Goal: Task Accomplishment & Management: Complete application form

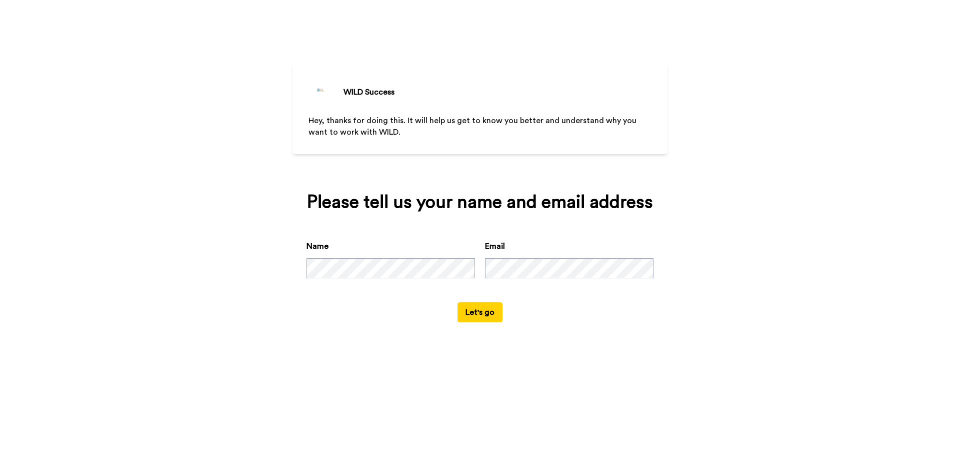
click at [794, 9] on div "WILD Success Hey, thanks for doing this. It will help us get to know you better…" at bounding box center [480, 236] width 960 height 473
click at [396, 284] on div "Name Email" at bounding box center [480, 271] width 347 height 62
click at [458, 302] on button "Let's go" at bounding box center [480, 312] width 45 height 20
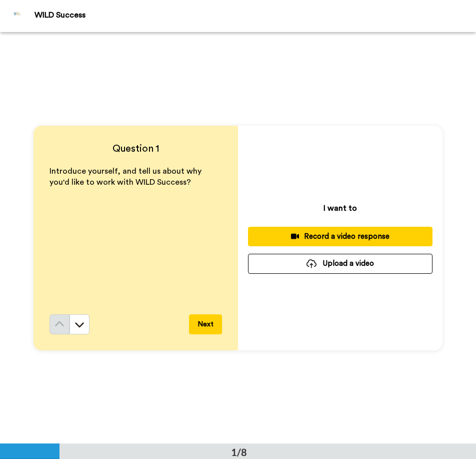
click at [355, 234] on div "Record a video response" at bounding box center [340, 236] width 169 height 11
click at [369, 232] on div "Record a video response" at bounding box center [340, 236] width 169 height 11
click at [212, 324] on button "Next" at bounding box center [205, 324] width 33 height 20
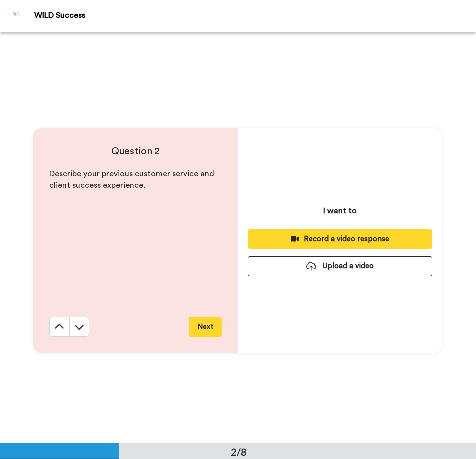
scroll to position [412, 0]
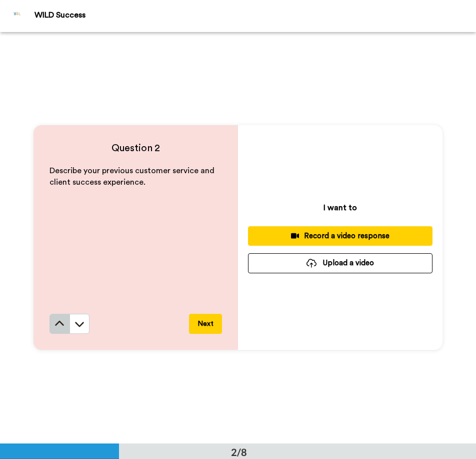
click at [55, 332] on button at bounding box center [60, 324] width 20 height 20
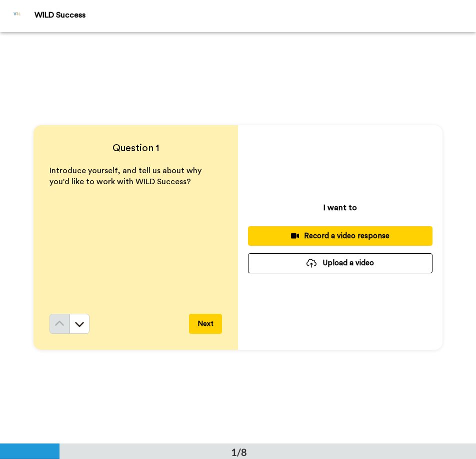
scroll to position [0, 0]
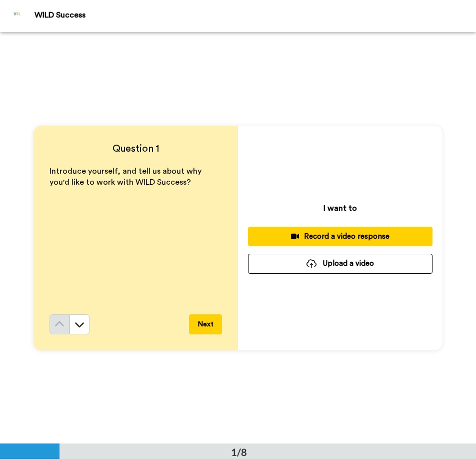
click at [317, 232] on div "Record a video response" at bounding box center [340, 236] width 169 height 11
click at [313, 265] on div at bounding box center [312, 263] width 10 height 9
click at [276, 280] on div "I want to Record a video response Upload a video" at bounding box center [340, 238] width 205 height 225
click at [293, 269] on button "Upload a video" at bounding box center [340, 264] width 185 height 20
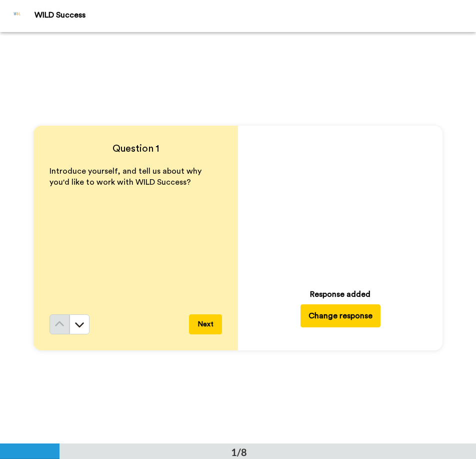
click at [246, 131] on div "Play/Pause 0:00 / 0:48 Response added Change response" at bounding box center [340, 238] width 205 height 225
click at [336, 202] on icon "Play/Pause" at bounding box center [340, 204] width 27 height 48
click at [212, 321] on button "Next" at bounding box center [205, 324] width 33 height 20
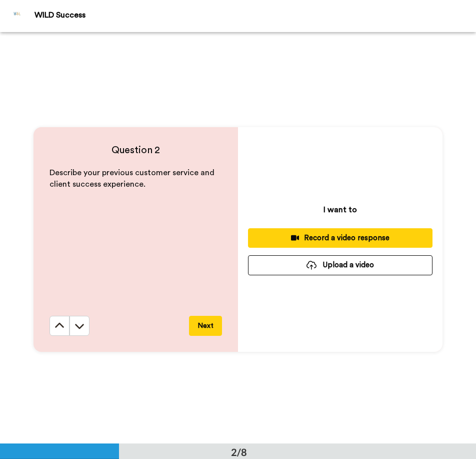
scroll to position [412, 0]
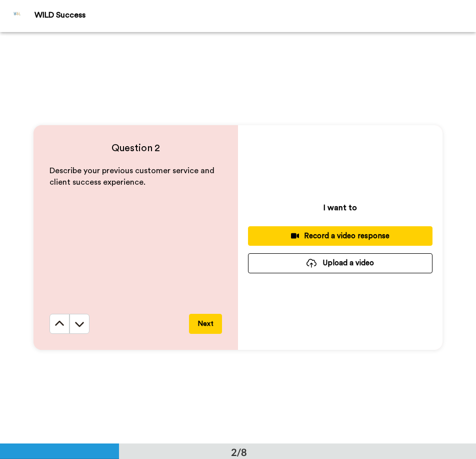
click at [296, 320] on div "I want to Record a video response Upload a video" at bounding box center [340, 237] width 205 height 225
click at [194, 326] on button "Next" at bounding box center [205, 324] width 33 height 20
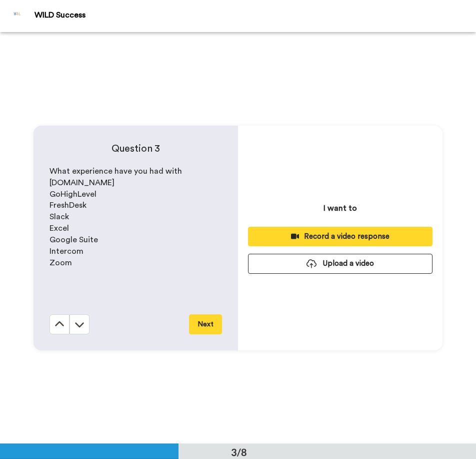
scroll to position [823, 0]
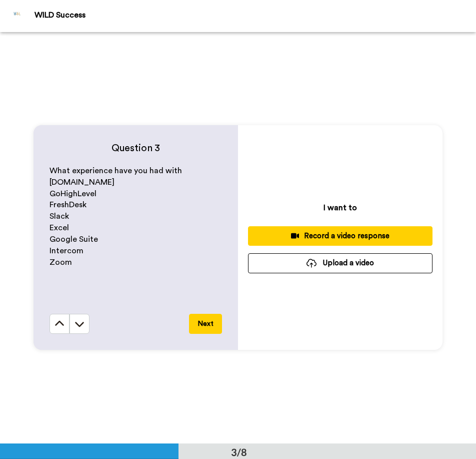
click at [194, 326] on button "Next" at bounding box center [205, 324] width 33 height 20
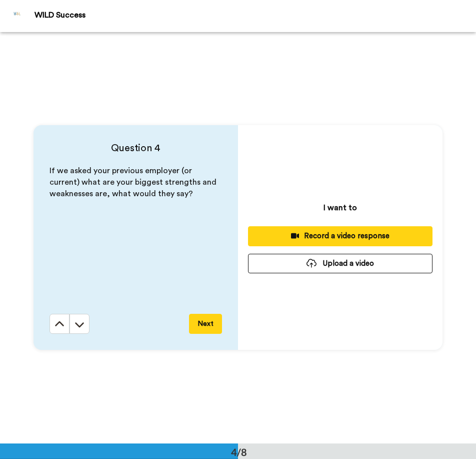
scroll to position [1234, 0]
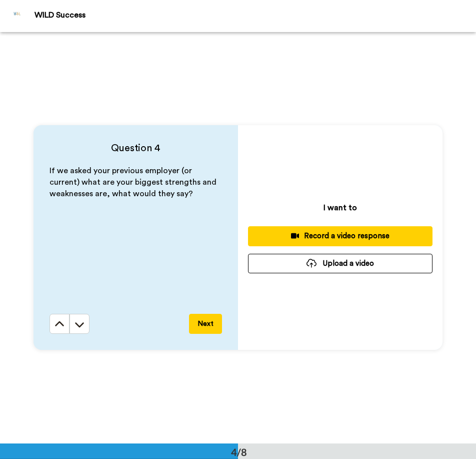
click at [194, 326] on button "Next" at bounding box center [205, 324] width 33 height 20
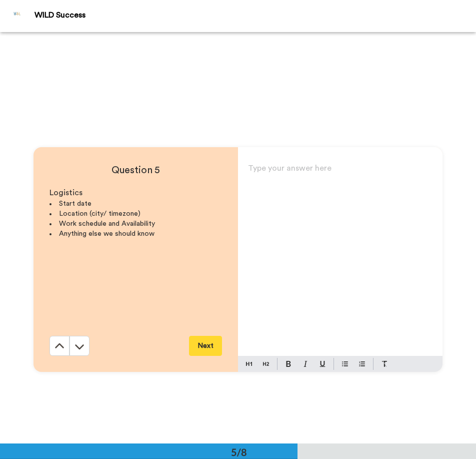
scroll to position [1645, 0]
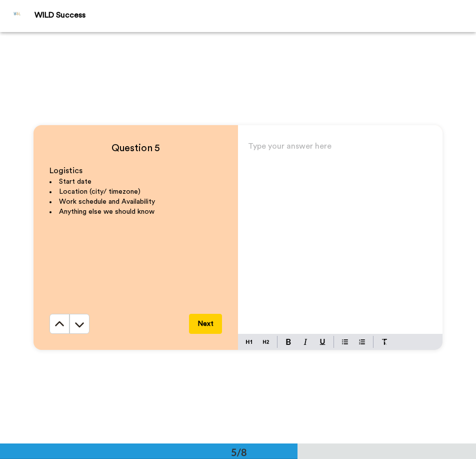
click at [194, 326] on button "Next" at bounding box center [205, 324] width 33 height 20
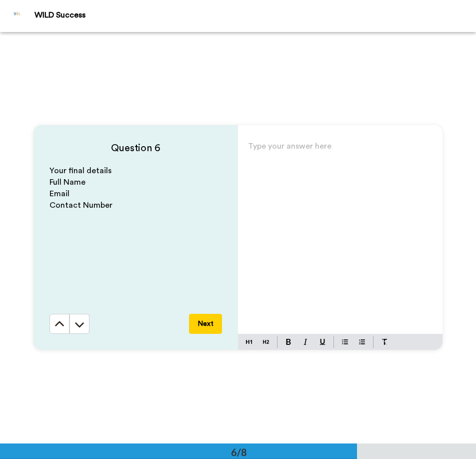
click at [194, 326] on button "Next" at bounding box center [205, 324] width 33 height 20
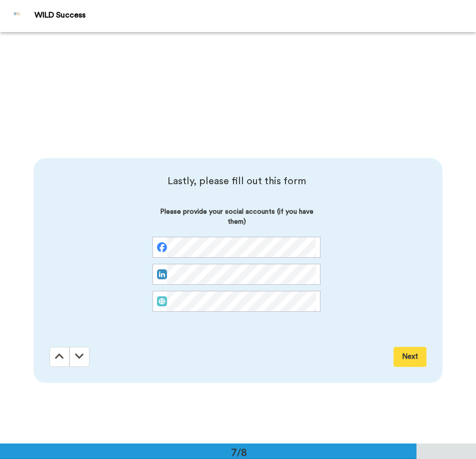
scroll to position [2467, 0]
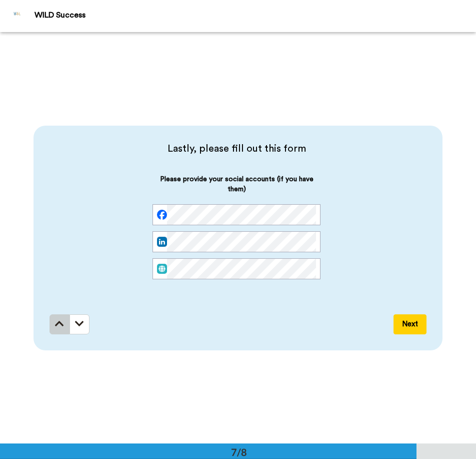
click at [55, 326] on icon at bounding box center [59, 324] width 9 height 10
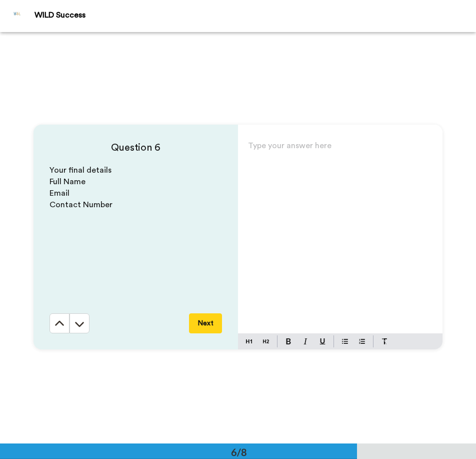
click at [54, 326] on button at bounding box center [60, 323] width 20 height 20
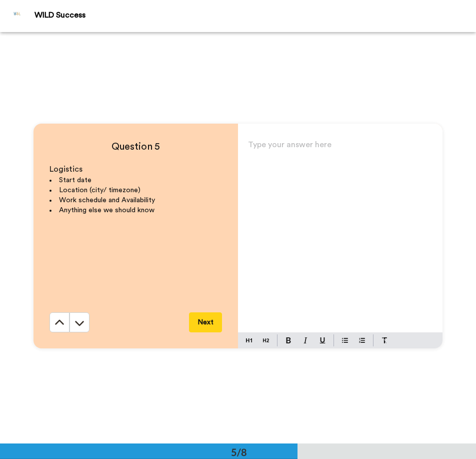
click at [54, 326] on button at bounding box center [60, 322] width 20 height 20
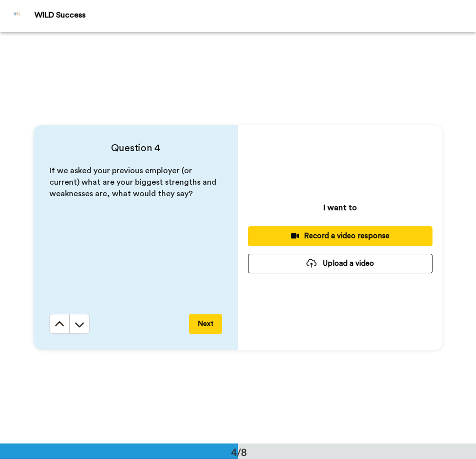
click at [55, 326] on icon at bounding box center [60, 324] width 10 height 10
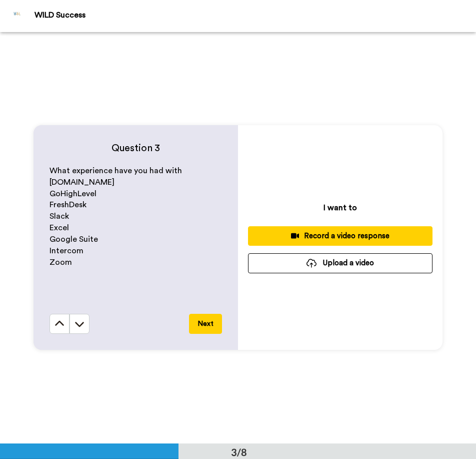
click at [55, 326] on icon at bounding box center [60, 324] width 10 height 10
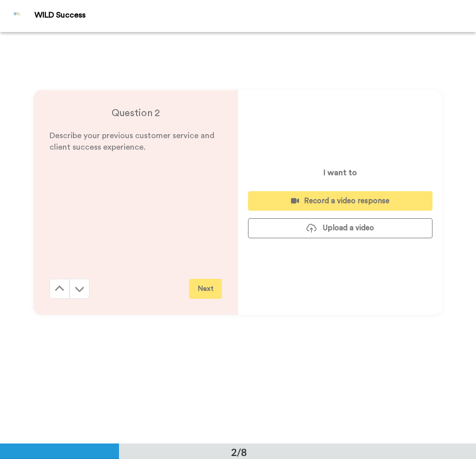
scroll to position [412, 0]
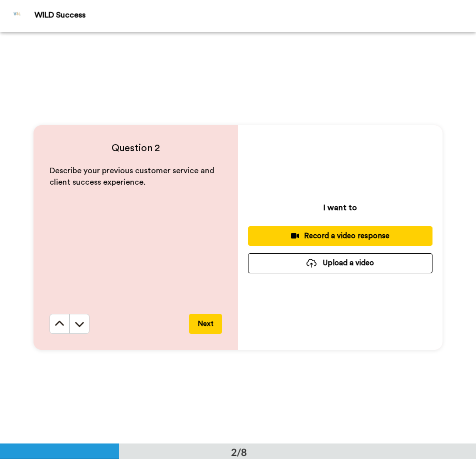
click at [55, 326] on icon at bounding box center [60, 324] width 10 height 10
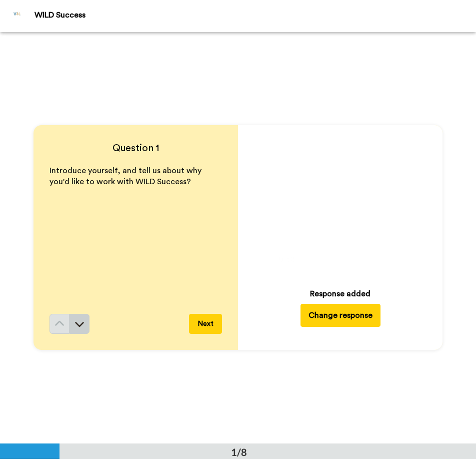
click at [78, 330] on button at bounding box center [80, 324] width 20 height 20
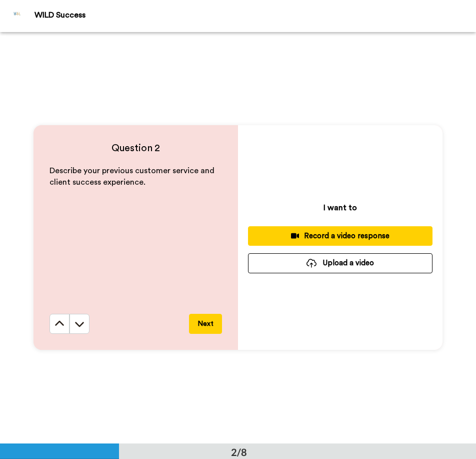
click at [79, 106] on div "Question 2 Describe your previous customer service and client success experienc…" at bounding box center [238, 237] width 476 height 411
click at [345, 266] on button "Upload a video" at bounding box center [340, 263] width 185 height 20
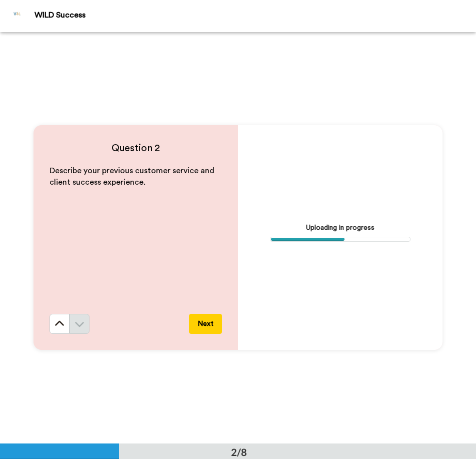
click at [262, 112] on div "Question 2 Describe your previous customer service and client success experienc…" at bounding box center [238, 237] width 476 height 411
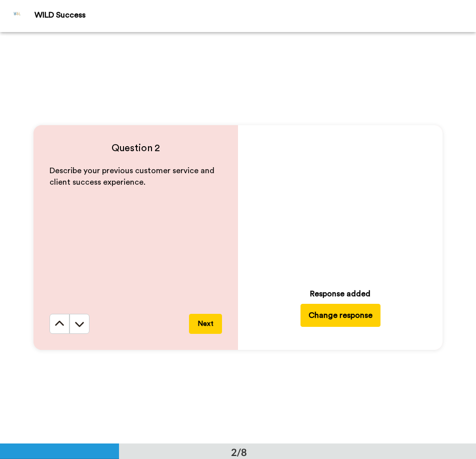
click at [328, 205] on icon at bounding box center [340, 203] width 27 height 27
click at [199, 324] on button "Next" at bounding box center [205, 324] width 33 height 20
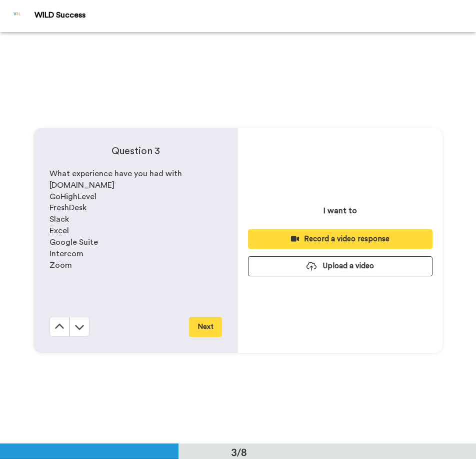
scroll to position [823, 0]
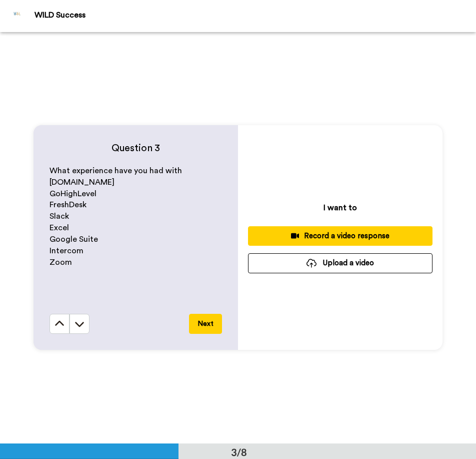
click at [294, 288] on div "I want to Record a video response Upload a video" at bounding box center [340, 237] width 205 height 225
click at [309, 269] on button "Upload a video" at bounding box center [340, 263] width 185 height 20
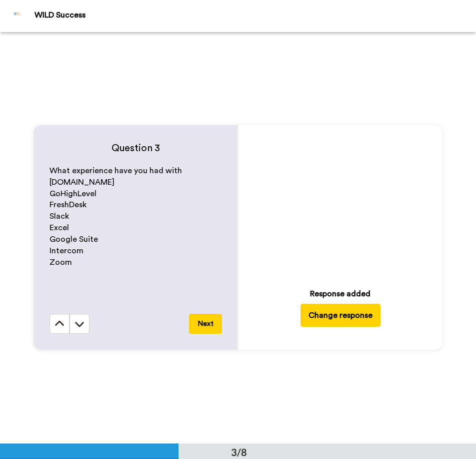
click at [332, 202] on icon at bounding box center [340, 203] width 27 height 27
click at [220, 319] on div "Question 3 What experience have you had with [DOMAIN_NAME] GoHighLevel FreshDes…" at bounding box center [136, 237] width 205 height 225
click at [217, 320] on button "Next" at bounding box center [205, 324] width 33 height 20
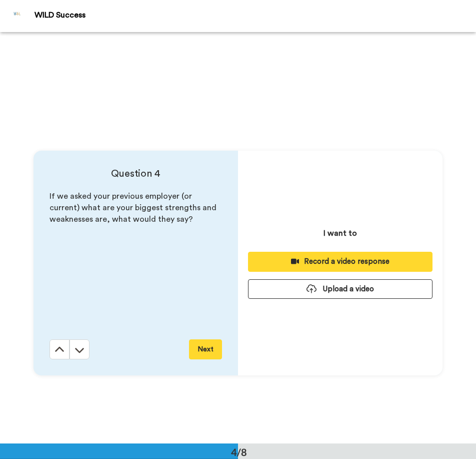
scroll to position [1234, 0]
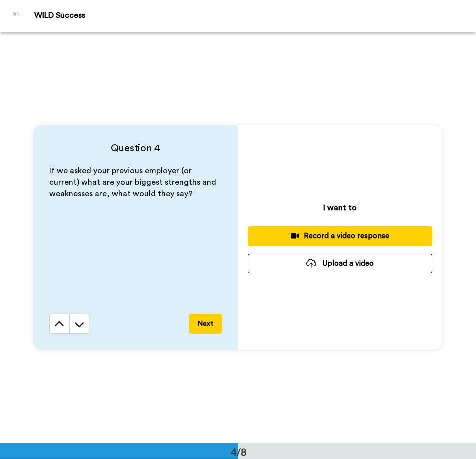
click at [286, 277] on div "I want to Record a video response Upload a video" at bounding box center [340, 237] width 205 height 225
click at [294, 273] on button "Upload a video" at bounding box center [340, 264] width 185 height 20
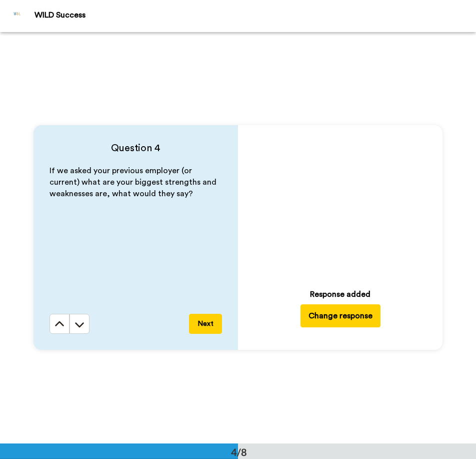
click at [208, 321] on button "Next" at bounding box center [205, 324] width 33 height 20
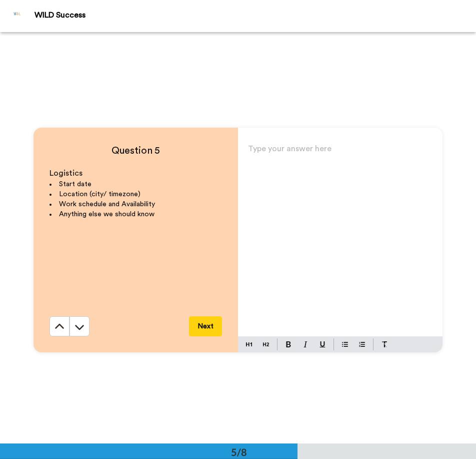
scroll to position [1645, 0]
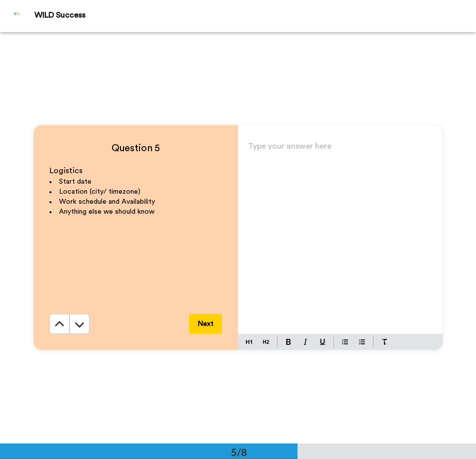
click at [328, 263] on div "Type your answer here ﻿" at bounding box center [340, 236] width 205 height 195
click at [335, 158] on div "Type your answer here ﻿" at bounding box center [340, 236] width 205 height 195
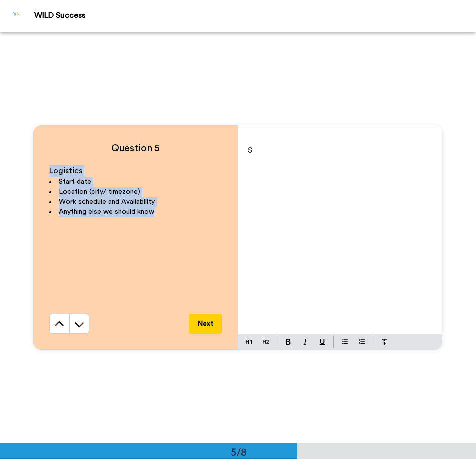
drag, startPoint x: 166, startPoint y: 209, endPoint x: 45, endPoint y: 166, distance: 128.4
click at [45, 166] on div "Question 5 Logistics Start date Location (city/ timezone) Work schedule and Ava…" at bounding box center [136, 237] width 205 height 225
click at [60, 177] on li "Start date" at bounding box center [136, 182] width 173 height 10
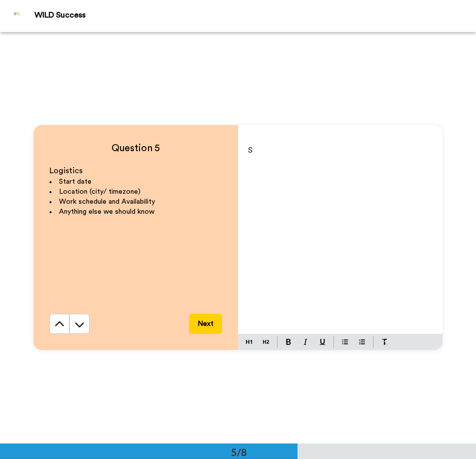
click at [277, 137] on div "S" at bounding box center [340, 237] width 205 height 225
click at [339, 344] on button at bounding box center [345, 342] width 12 height 12
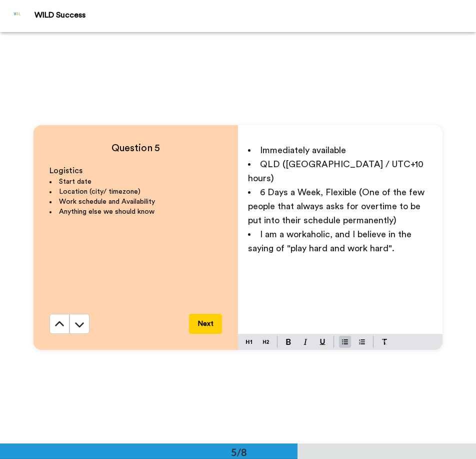
click at [209, 322] on button "Next" at bounding box center [205, 324] width 33 height 20
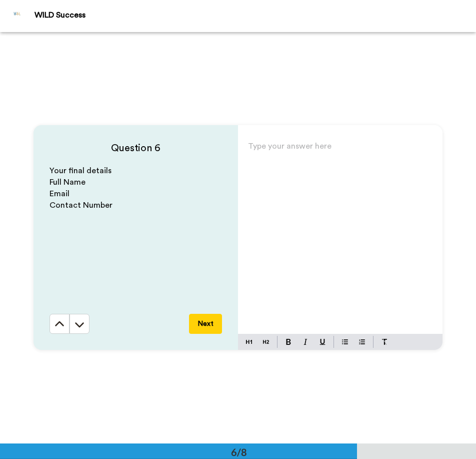
scroll to position [2056, 0]
click at [300, 229] on div "Type your answer here ﻿" at bounding box center [340, 236] width 205 height 195
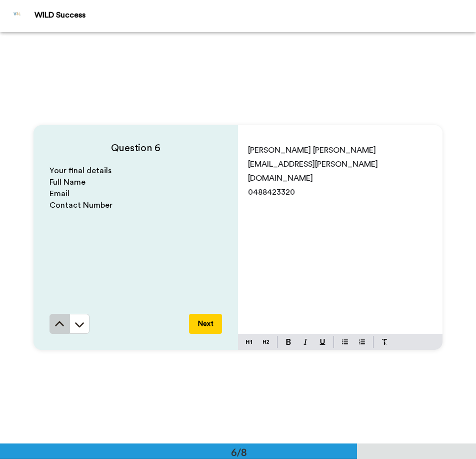
click at [60, 319] on icon at bounding box center [60, 324] width 10 height 10
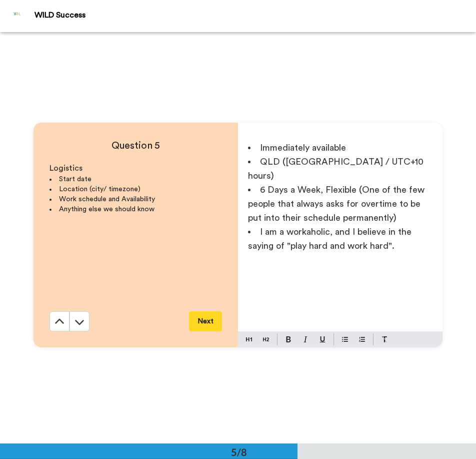
scroll to position [1645, 0]
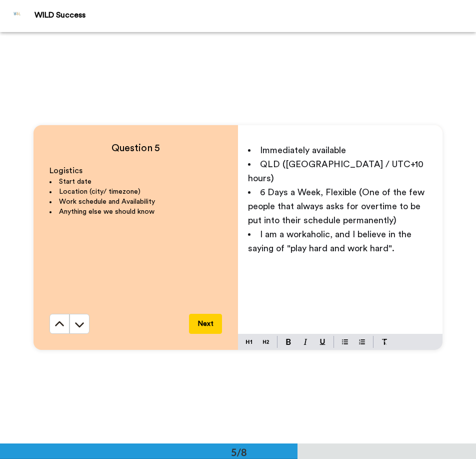
click at [407, 243] on div "Immediately available QLD ([GEOGRAPHIC_DATA] / UTC+10 hours) 6 Days a Week, Fle…" at bounding box center [340, 236] width 205 height 195
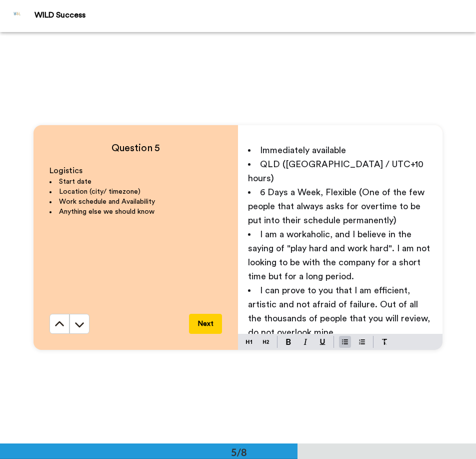
click at [357, 385] on div "Question 5 Logistics Start date Location (city/ timezone) Work schedule and Ava…" at bounding box center [238, 237] width 476 height 411
click at [414, 305] on span "I can prove to you that I am efficient, artistic and not afraid of failure. Out…" at bounding box center [340, 311] width 185 height 51
click at [434, 324] on div "Immediately available QLD ([GEOGRAPHIC_DATA] / UTC+10 hours) 6 Days a Week, Fle…" at bounding box center [340, 236] width 205 height 195
click at [444, 368] on div "Question 5 Logistics Start date Location (city/ timezone) Work schedule and Ava…" at bounding box center [238, 237] width 476 height 411
click at [264, 266] on span "I am a workaholic, and I believe in the saying of "play hard and work hard". I …" at bounding box center [340, 255] width 185 height 51
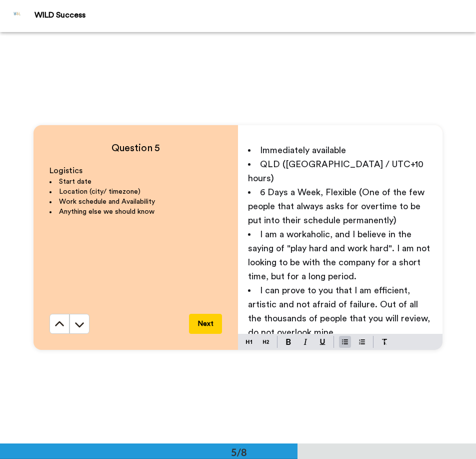
click at [370, 374] on div "Question 5 Logistics Start date Location (city/ timezone) Work schedule and Ava…" at bounding box center [238, 237] width 476 height 411
click at [337, 319] on li "I can prove to you that I am efficient, artistic and not afraid of failure. Out…" at bounding box center [340, 311] width 185 height 56
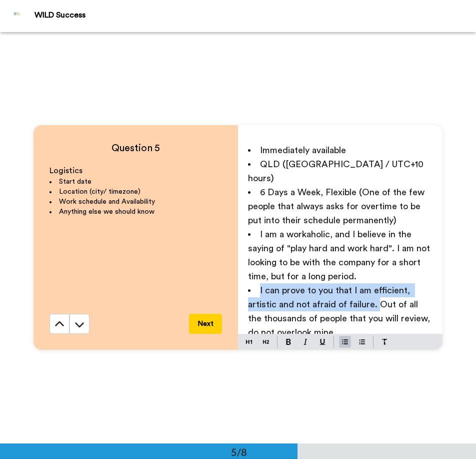
drag, startPoint x: 377, startPoint y: 290, endPoint x: 251, endPoint y: 279, distance: 127.0
click at [251, 283] on li "I can prove to you that I am efficient, artistic and not afraid of failure. Out…" at bounding box center [340, 311] width 185 height 56
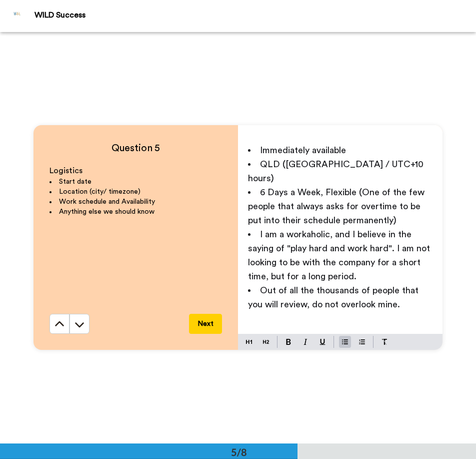
click at [403, 293] on li "Out of all the thousands of people that you will review, do not overlook mine." at bounding box center [340, 297] width 185 height 28
click at [201, 331] on button "Next" at bounding box center [205, 324] width 33 height 20
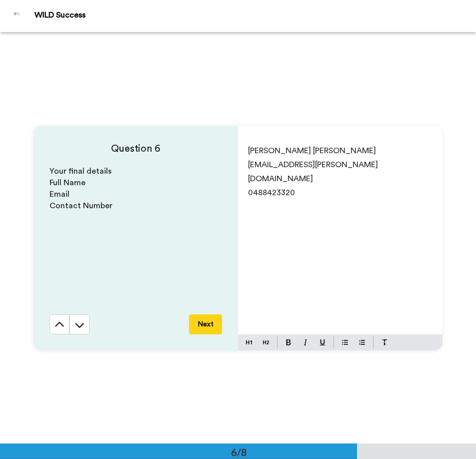
scroll to position [2056, 0]
click at [205, 322] on button "Next" at bounding box center [205, 324] width 33 height 20
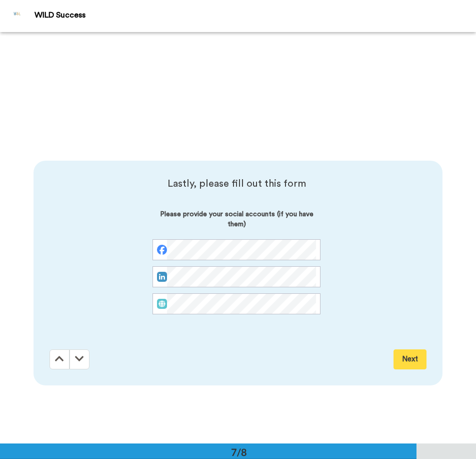
scroll to position [2467, 0]
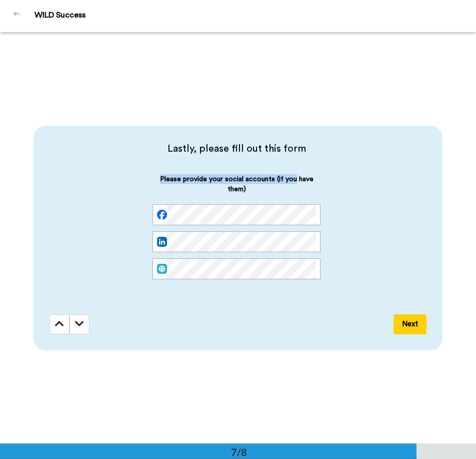
drag, startPoint x: 155, startPoint y: 179, endPoint x: 292, endPoint y: 183, distance: 136.6
click at [292, 183] on span "Please provide your social accounts (if you have them)" at bounding box center [237, 189] width 168 height 30
click at [289, 186] on span "Please provide your social accounts (if you have them)" at bounding box center [237, 189] width 168 height 30
click at [412, 329] on button "Next" at bounding box center [410, 324] width 33 height 20
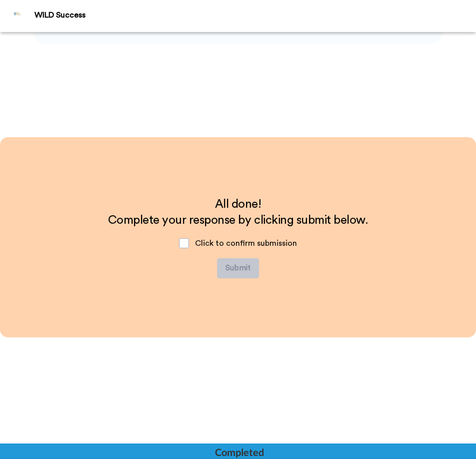
scroll to position [2773, 0]
click at [185, 239] on span at bounding box center [184, 243] width 10 height 10
click at [238, 268] on button "Submit" at bounding box center [238, 268] width 42 height 20
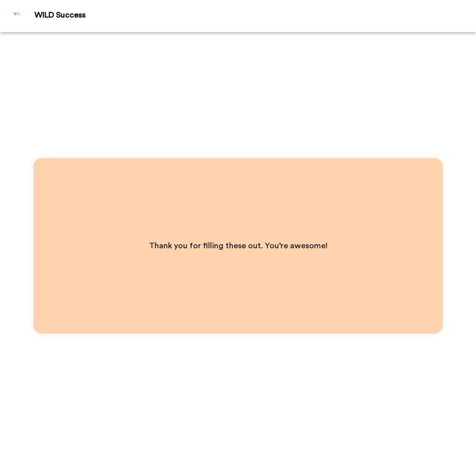
click at [365, 237] on div "Thank you for filling these out. You’re awesome!" at bounding box center [238, 245] width 409 height 175
click at [307, 85] on div "Thank you for filling these out. You’re awesome!" at bounding box center [238, 245] width 476 height 427
